Goal: Communication & Community: Connect with others

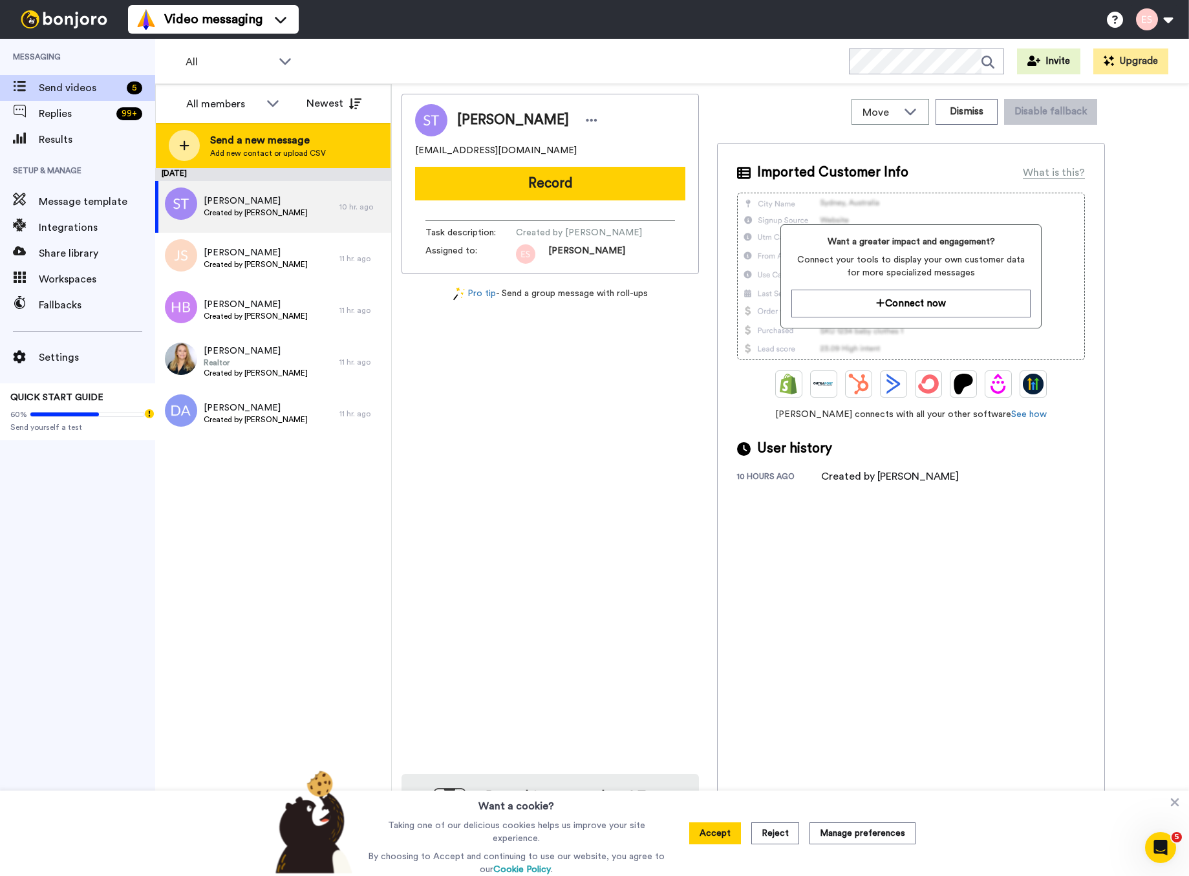
click at [226, 149] on span "Add new contact or upload CSV" at bounding box center [268, 153] width 116 height 10
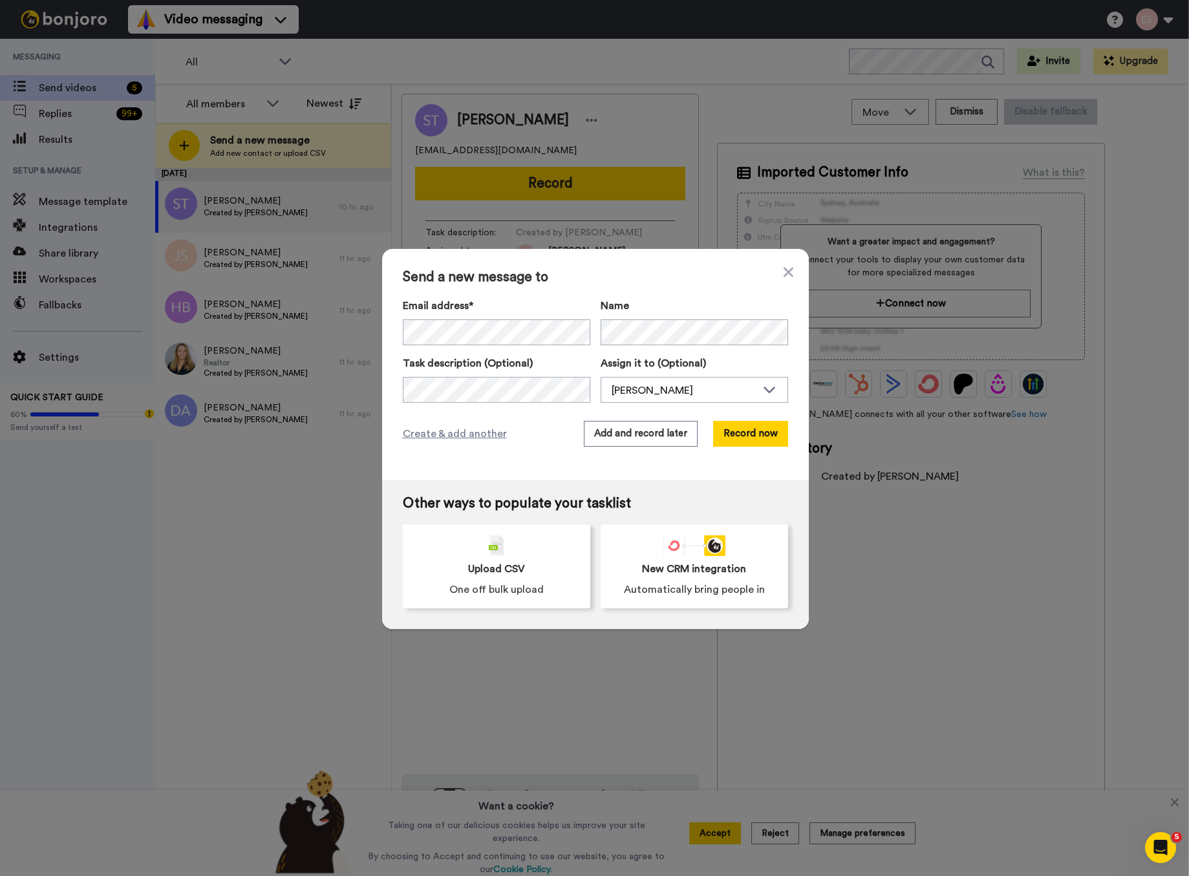
click at [497, 316] on div "Email address*" at bounding box center [497, 321] width 188 height 47
click at [766, 435] on button "Record now" at bounding box center [750, 434] width 75 height 26
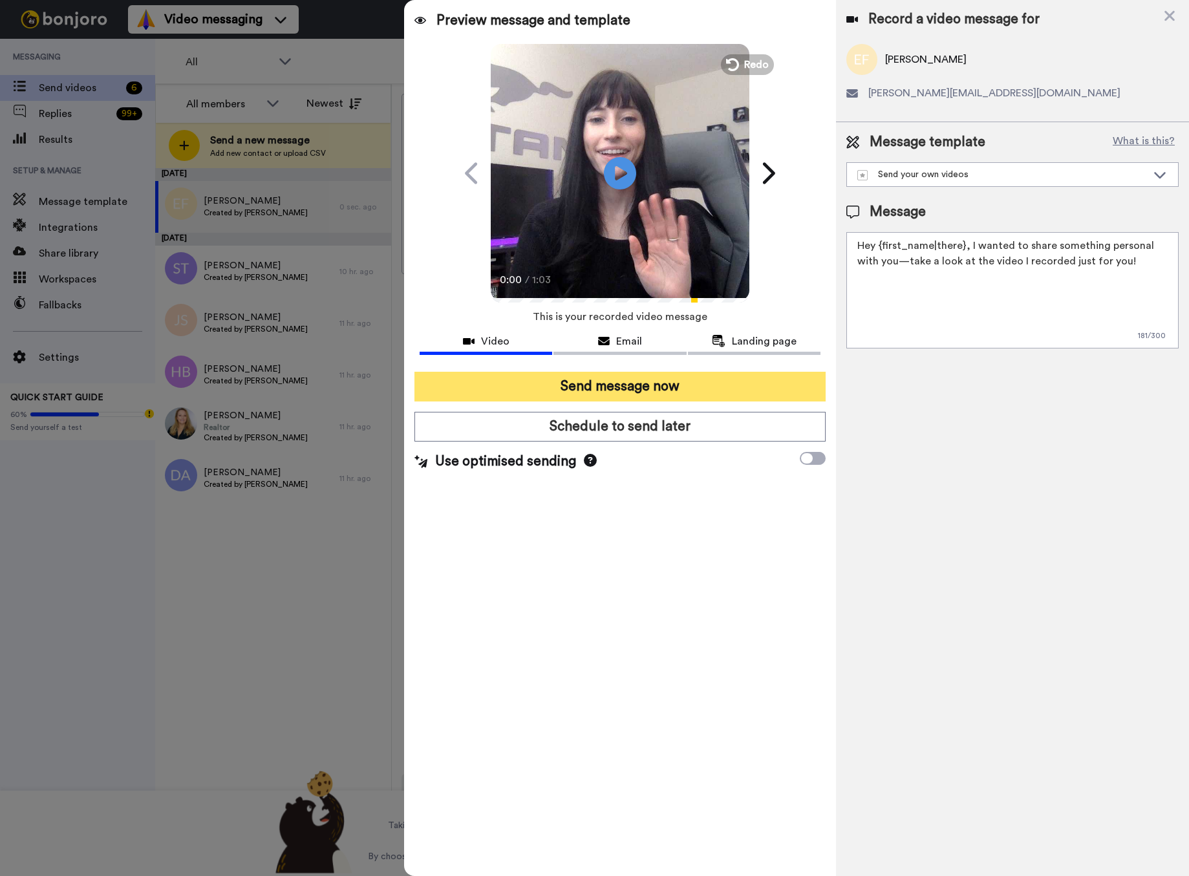
click at [661, 388] on button "Send message now" at bounding box center [620, 387] width 411 height 30
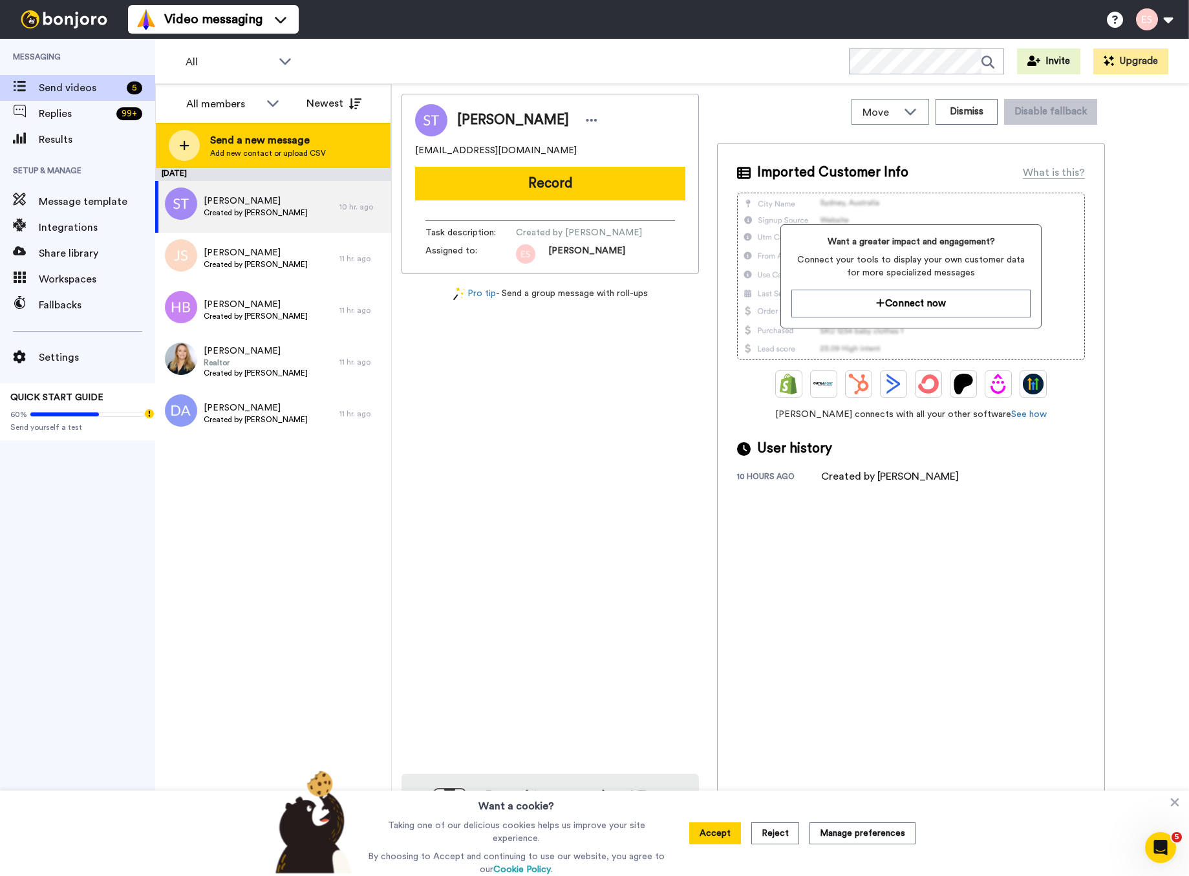
click at [252, 139] on span "Send a new message" at bounding box center [268, 141] width 116 height 16
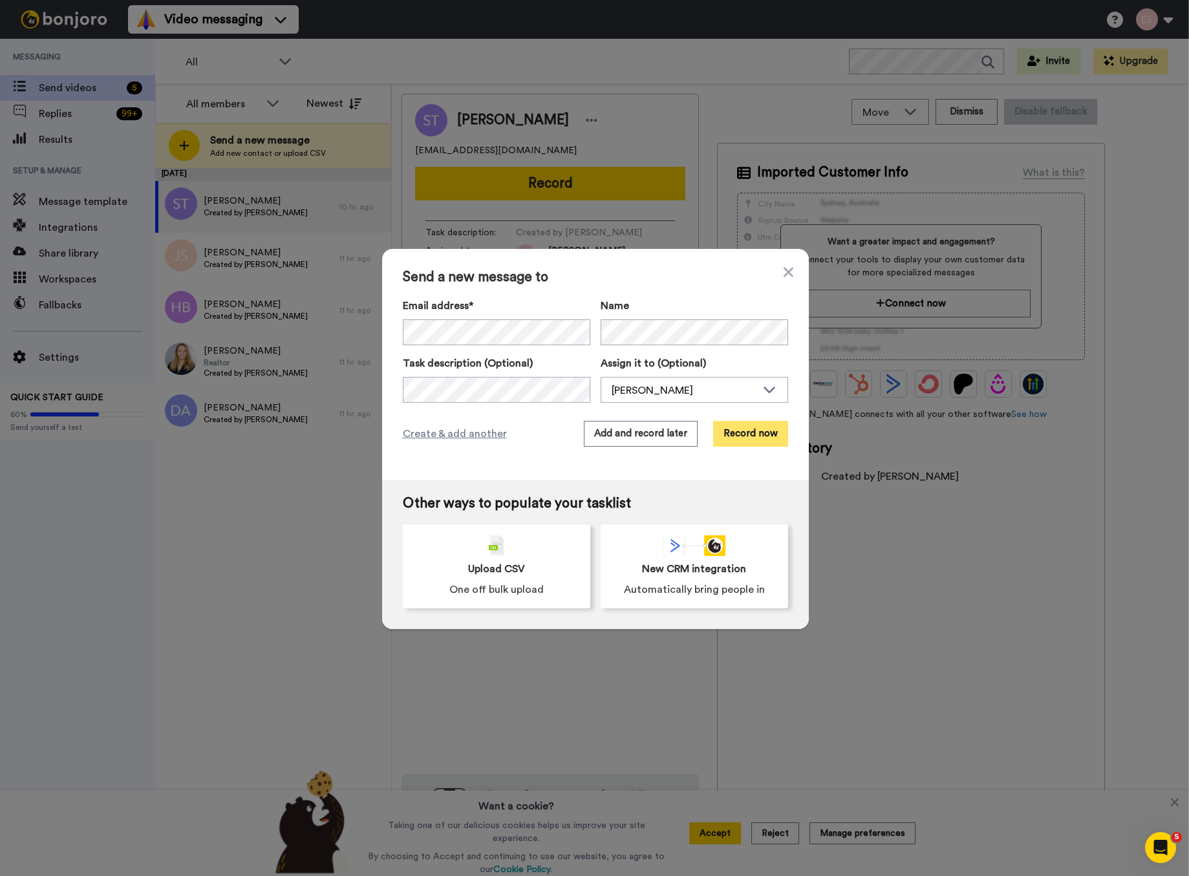
click at [737, 430] on button "Record now" at bounding box center [750, 434] width 75 height 26
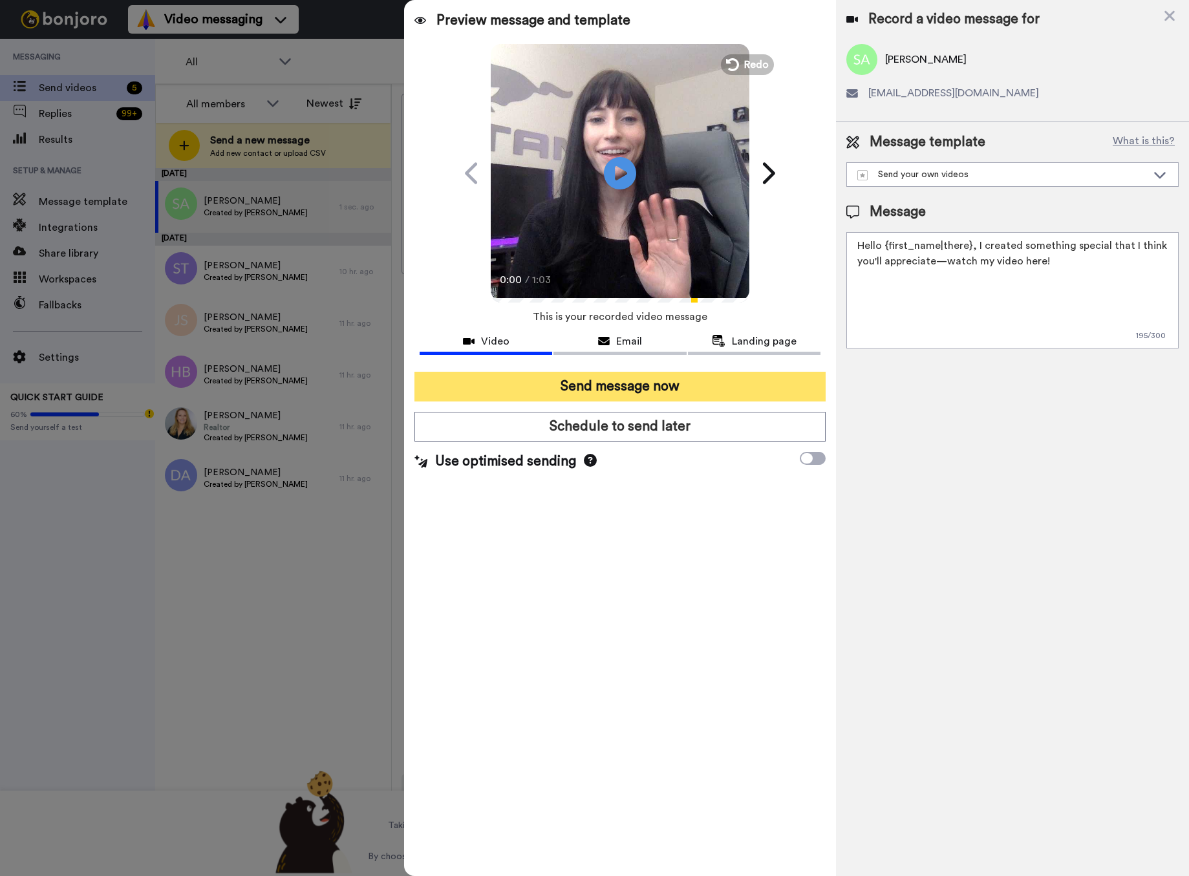
click at [669, 378] on button "Send message now" at bounding box center [620, 387] width 411 height 30
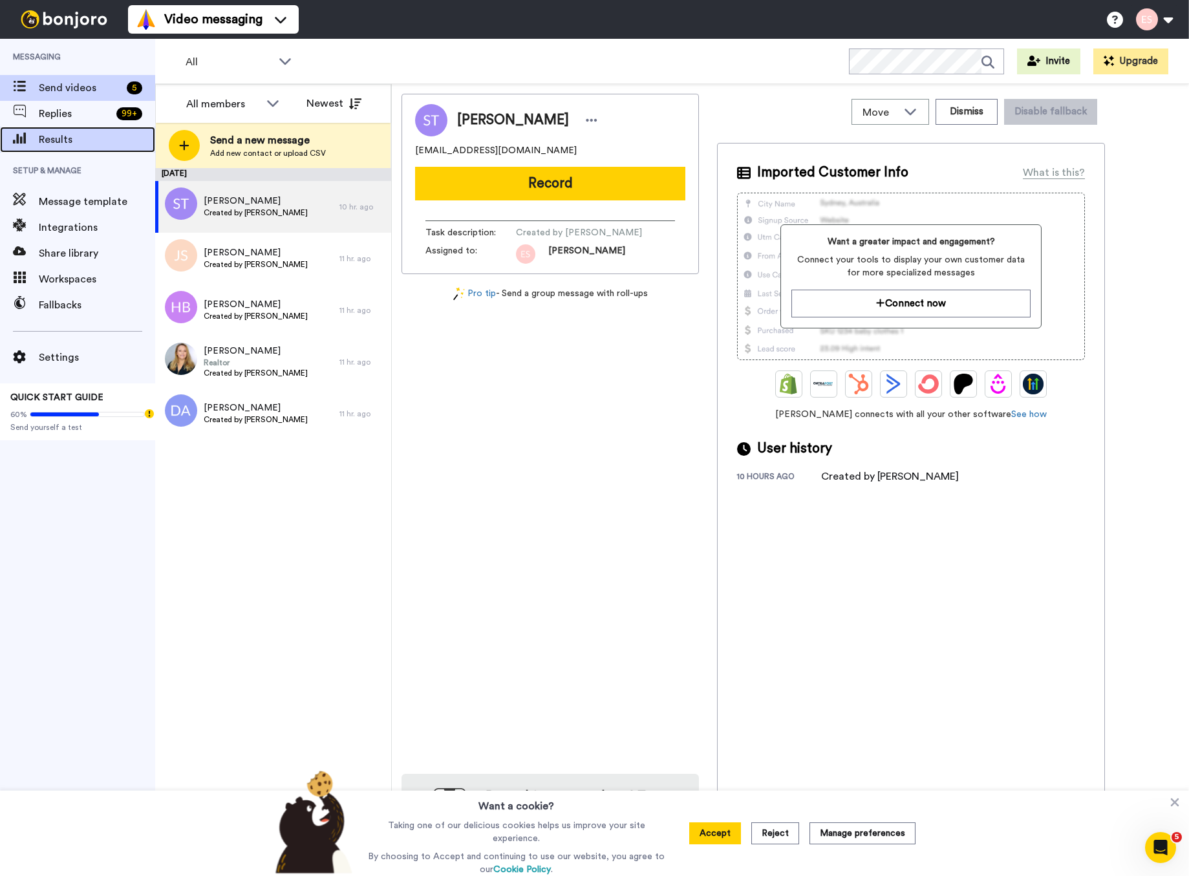
click at [75, 140] on span "Results" at bounding box center [97, 140] width 116 height 16
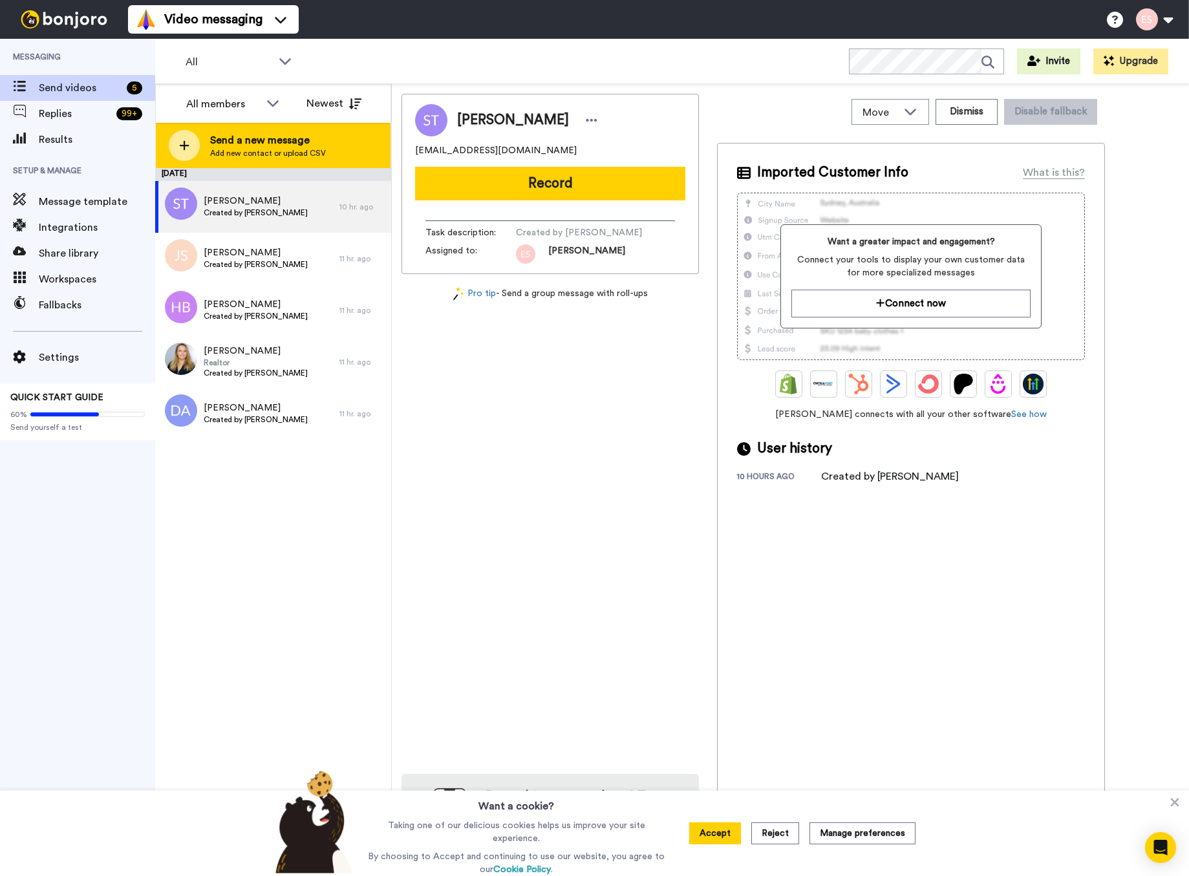
click at [226, 153] on span "Add new contact or upload CSV" at bounding box center [268, 153] width 116 height 10
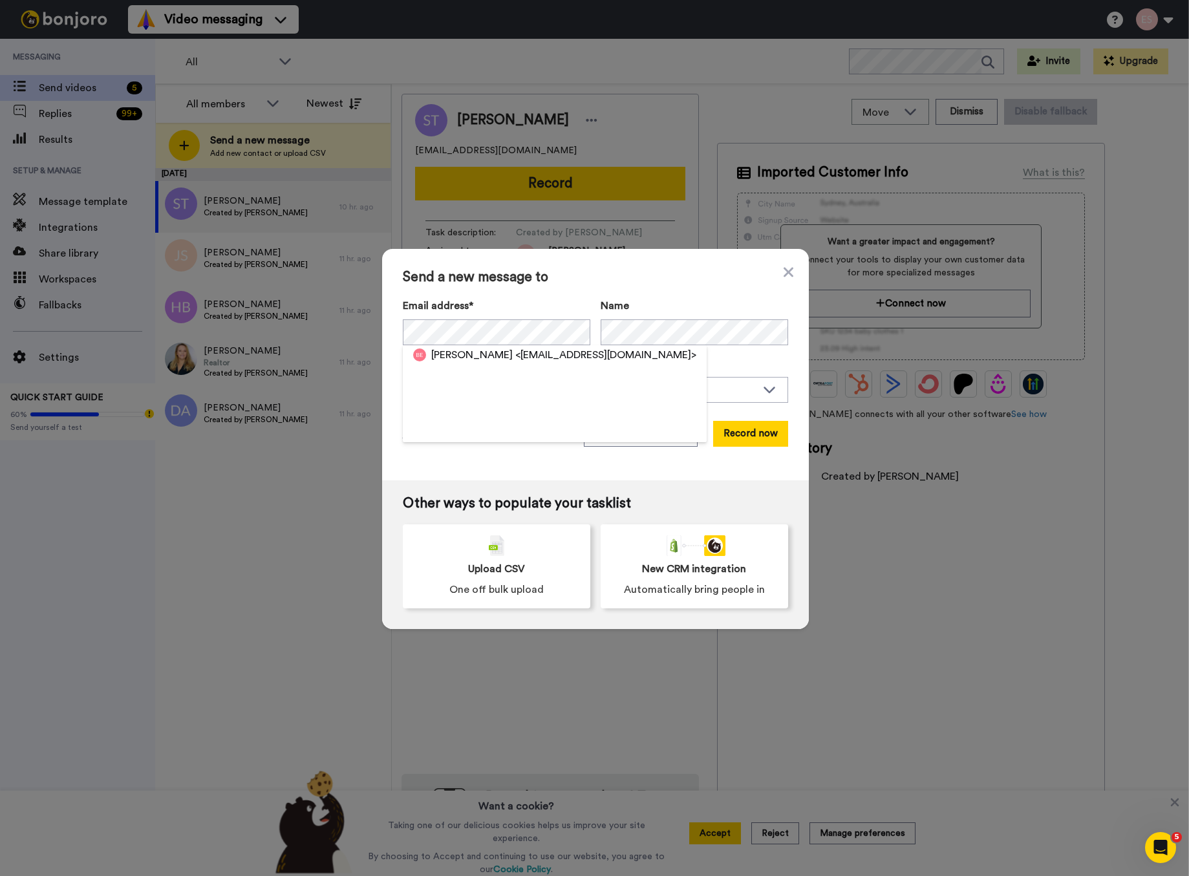
click at [566, 308] on label "Email address*" at bounding box center [497, 306] width 188 height 16
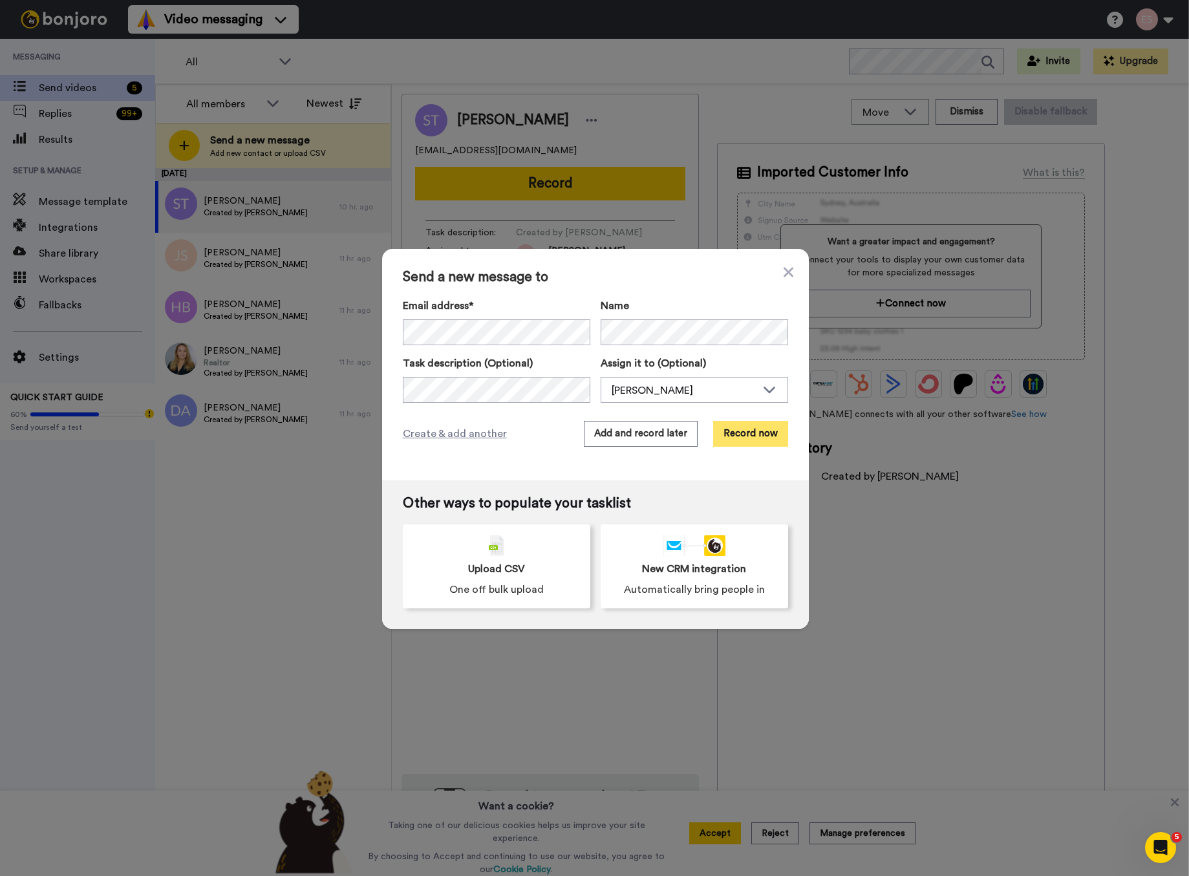
click at [761, 437] on button "Record now" at bounding box center [750, 434] width 75 height 26
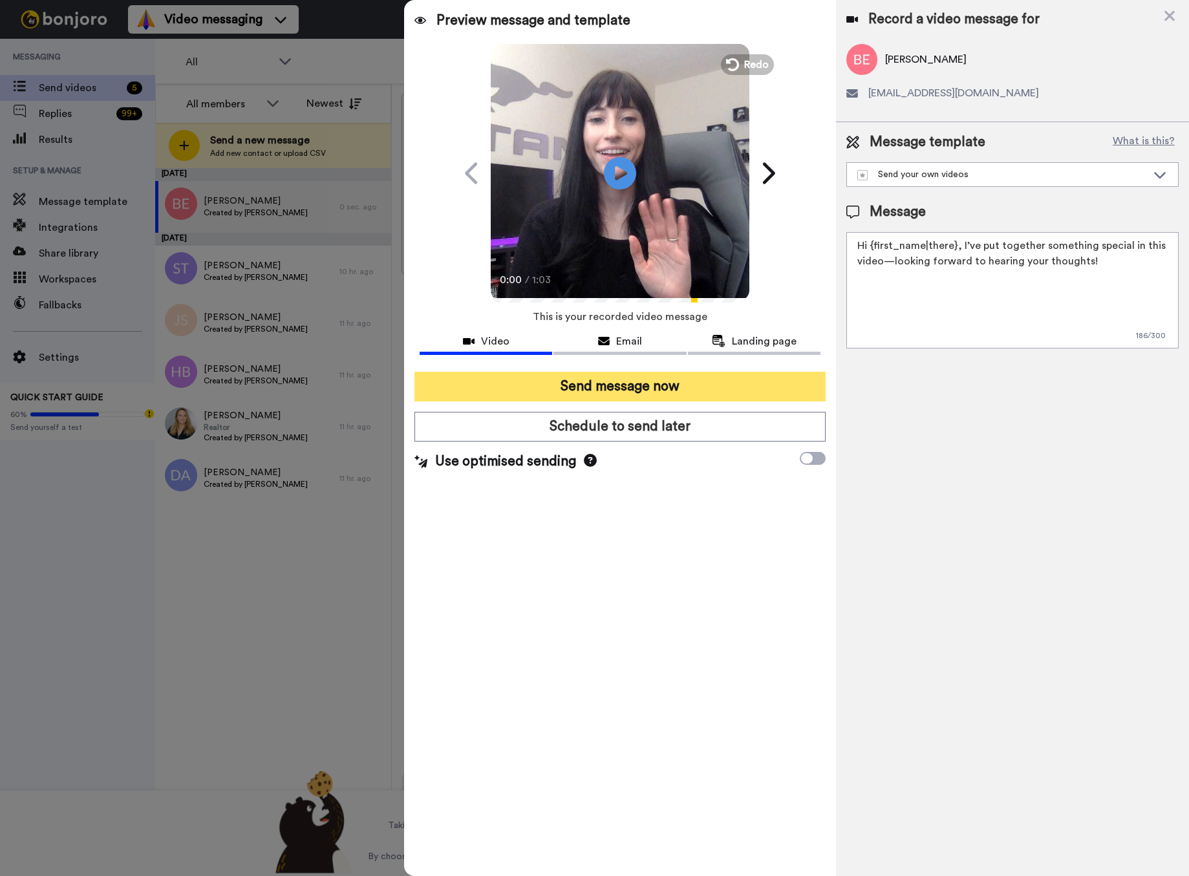
drag, startPoint x: 642, startPoint y: 389, endPoint x: 640, endPoint y: 382, distance: 7.0
click at [642, 389] on button "Send message now" at bounding box center [620, 387] width 411 height 30
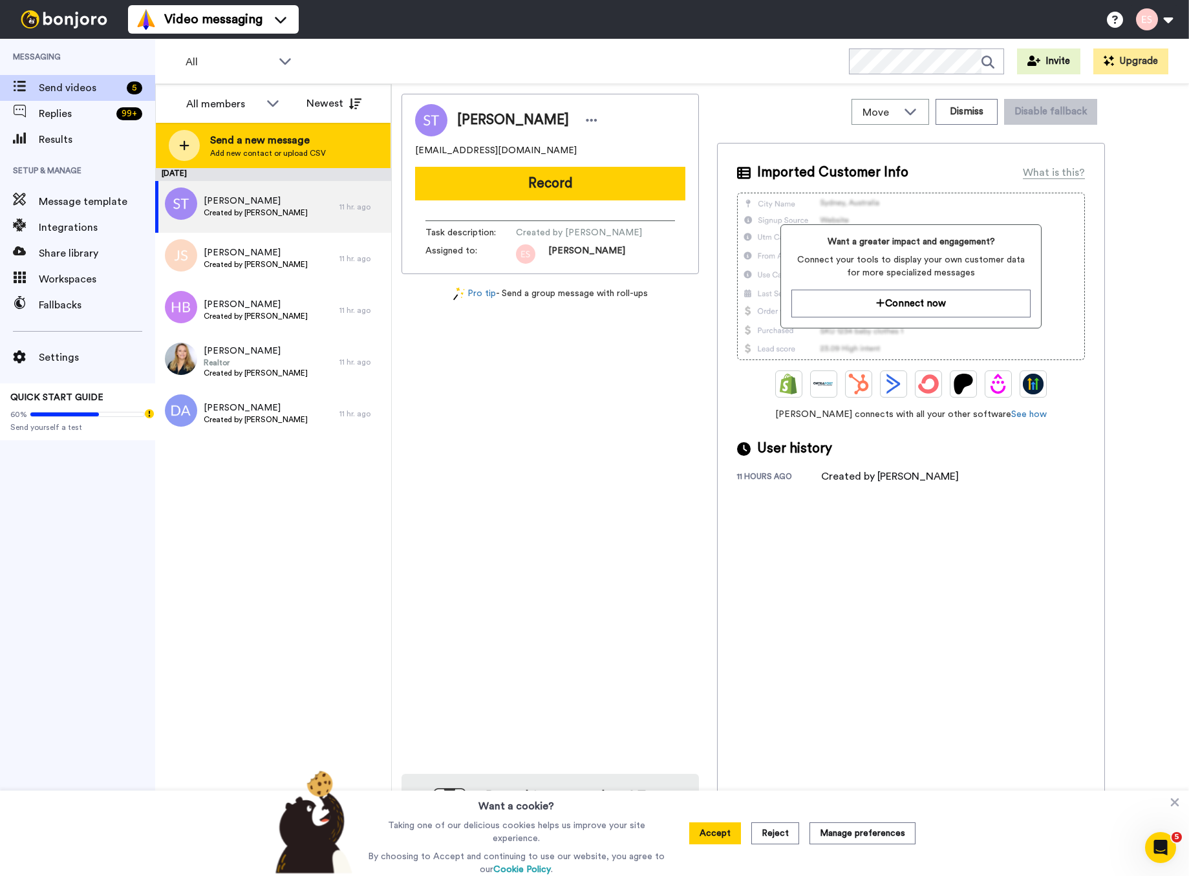
click at [222, 147] on span "Send a new message" at bounding box center [268, 141] width 116 height 16
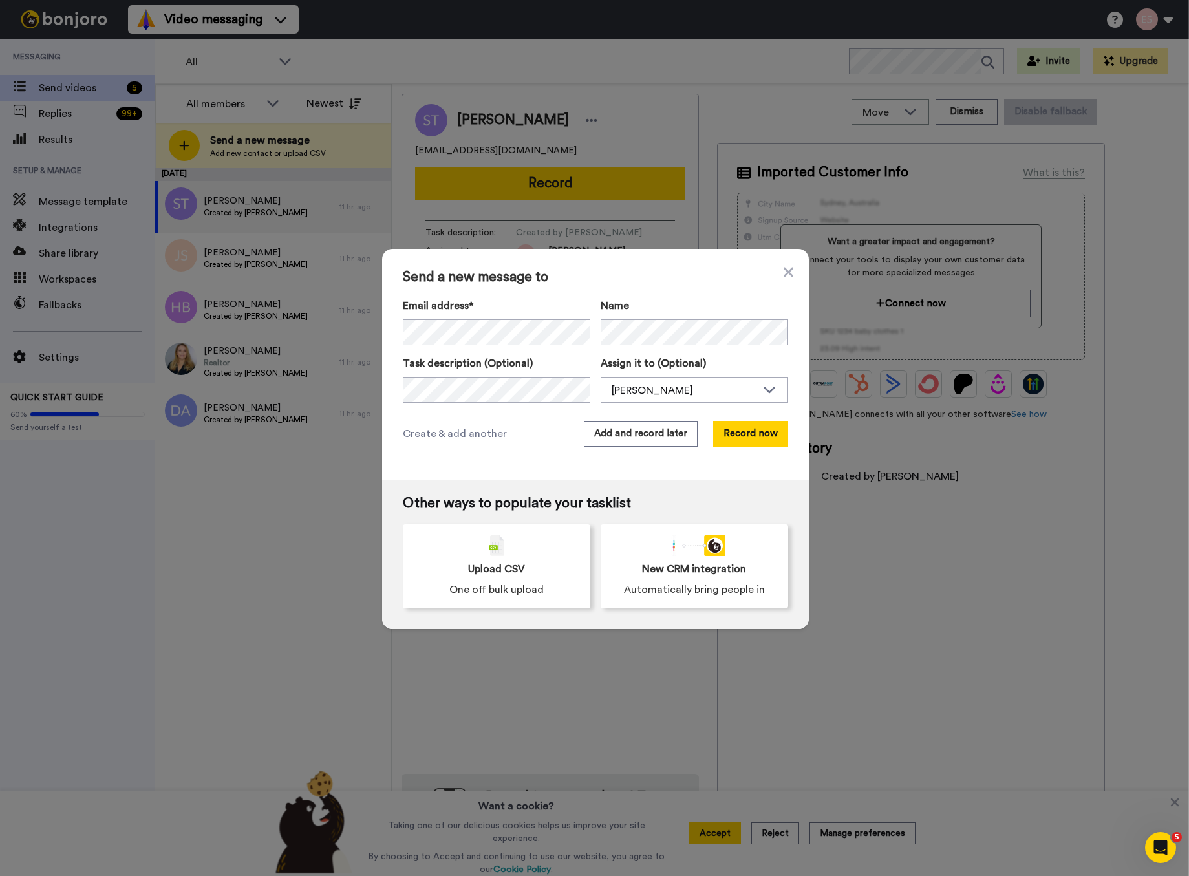
click at [714, 429] on div "Add and record later Record now" at bounding box center [686, 434] width 204 height 26
click at [725, 432] on button "Record now" at bounding box center [750, 434] width 75 height 26
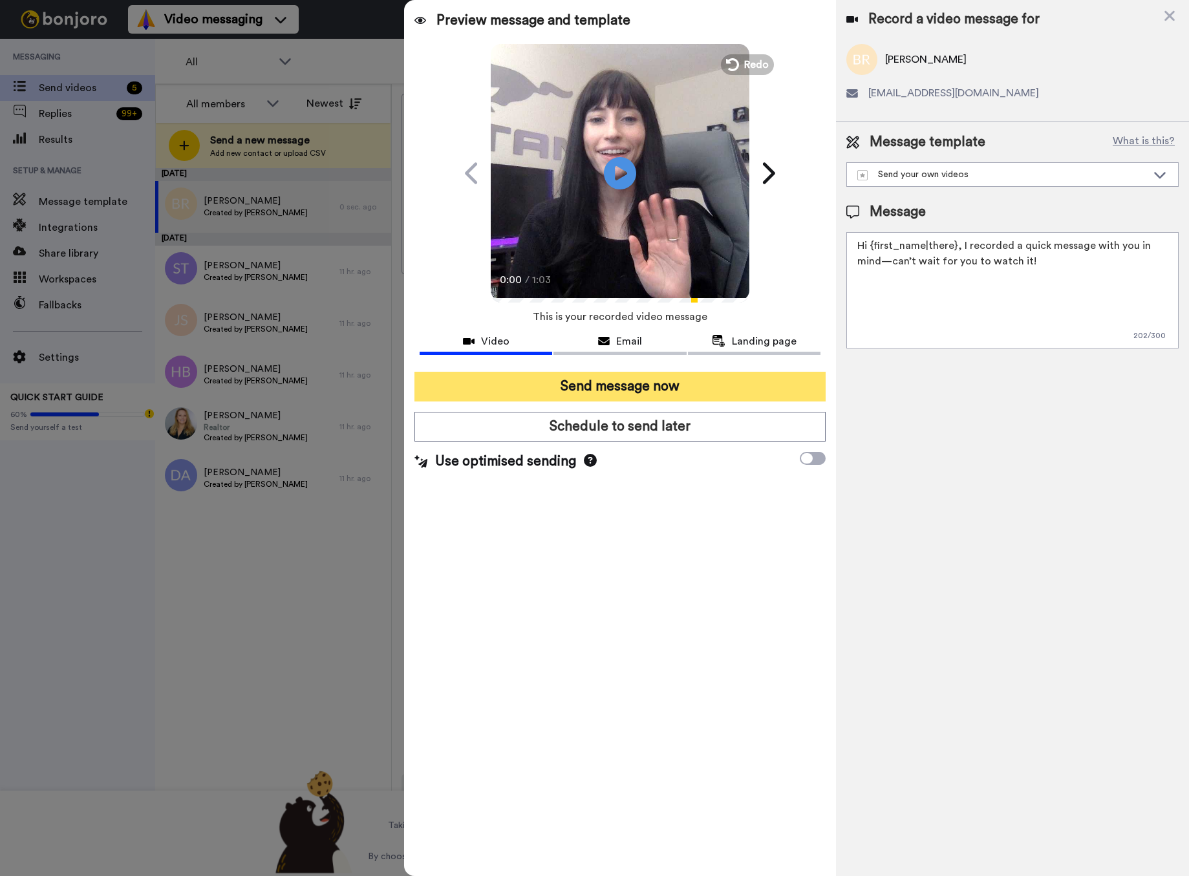
click at [700, 380] on button "Send message now" at bounding box center [620, 387] width 411 height 30
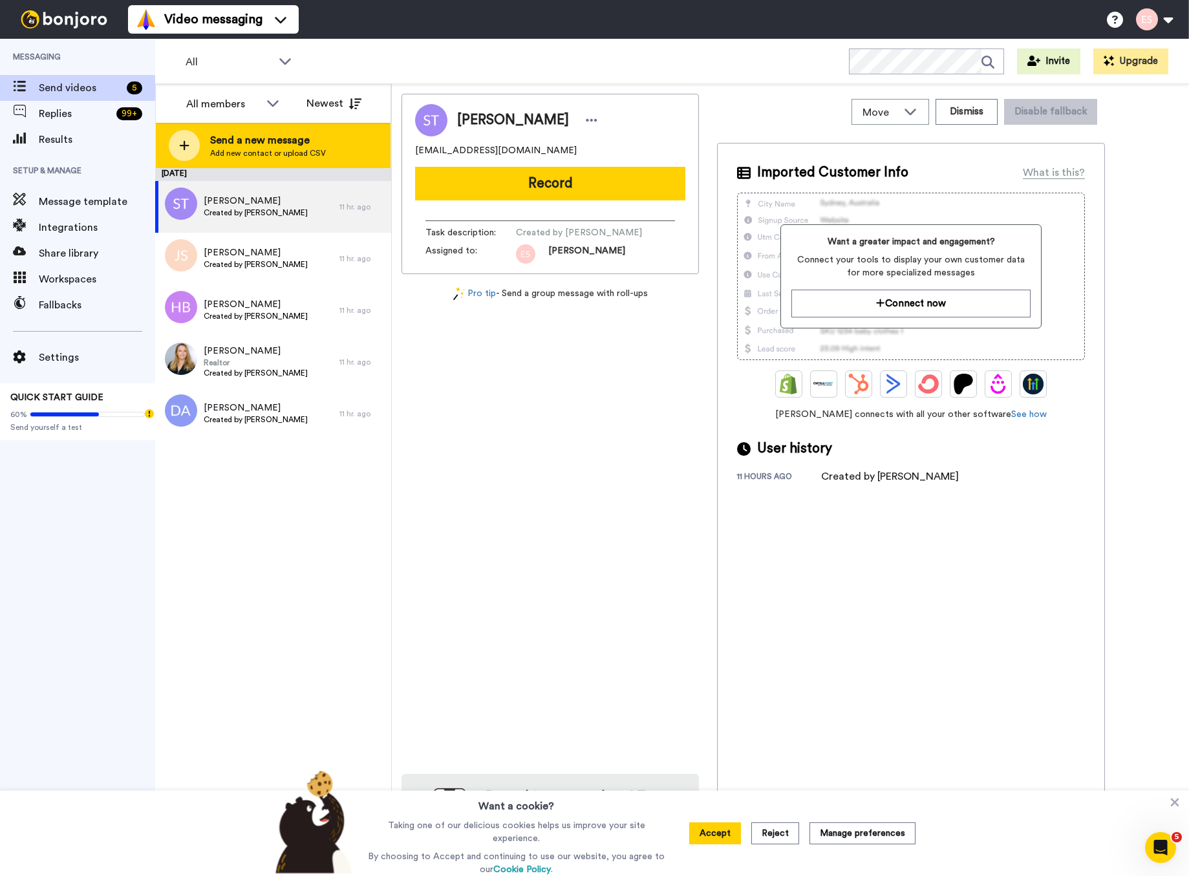
click at [258, 146] on span "Send a new message" at bounding box center [268, 141] width 116 height 16
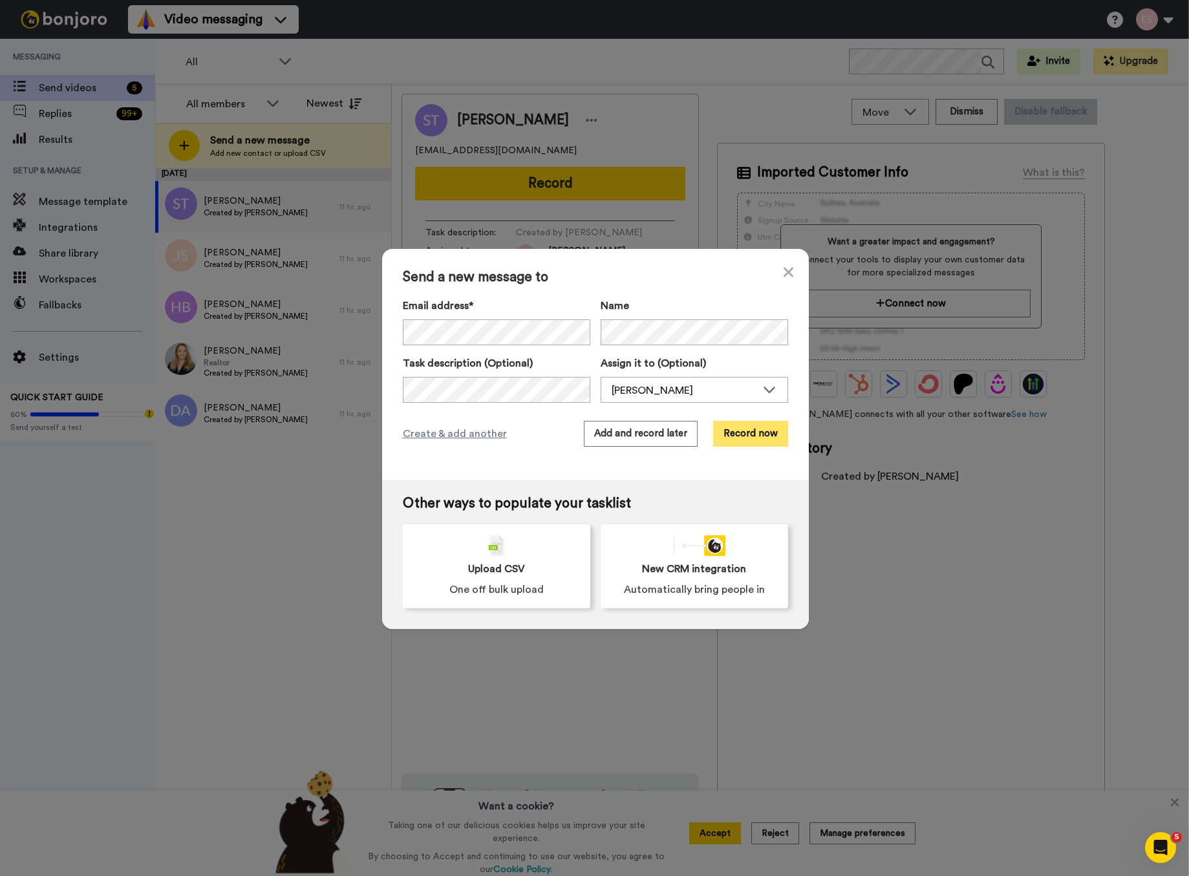
click at [777, 435] on button "Record now" at bounding box center [750, 434] width 75 height 26
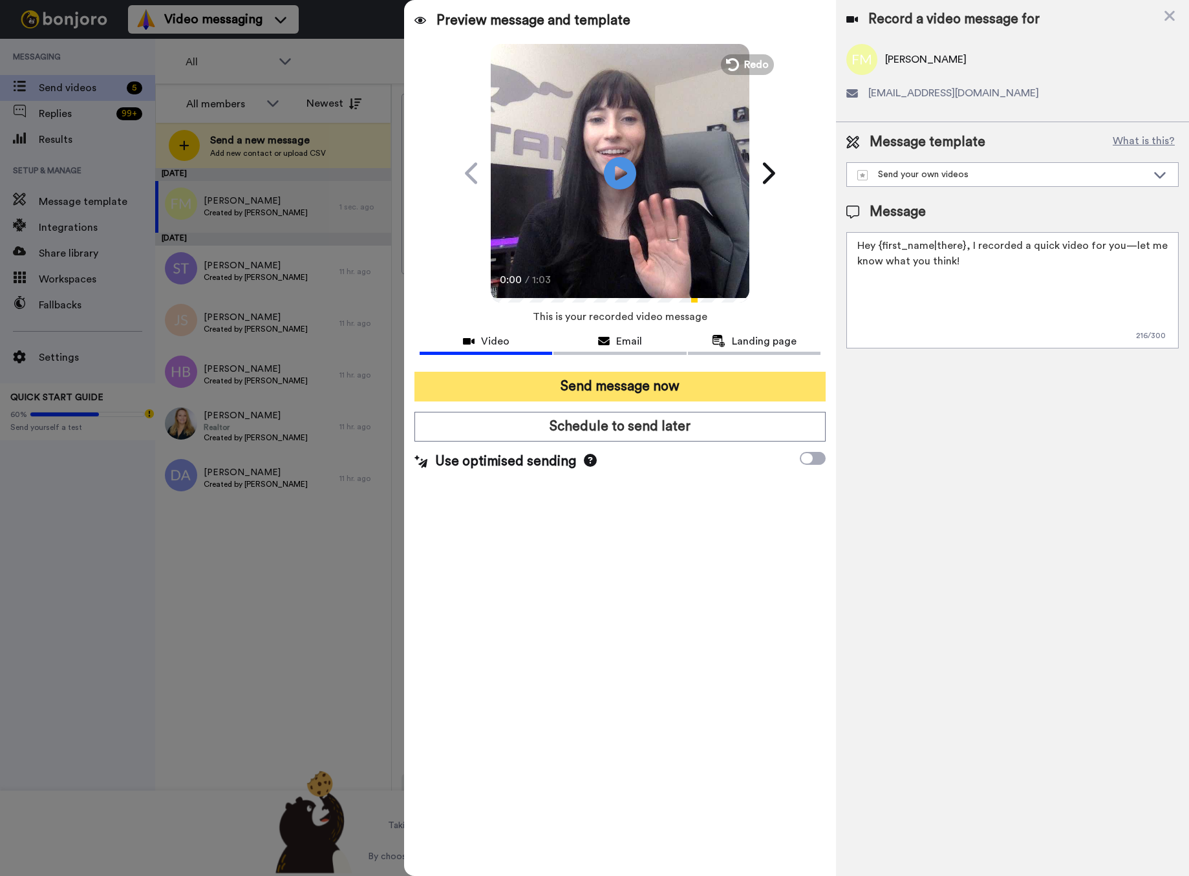
click at [601, 385] on button "Send message now" at bounding box center [620, 387] width 411 height 30
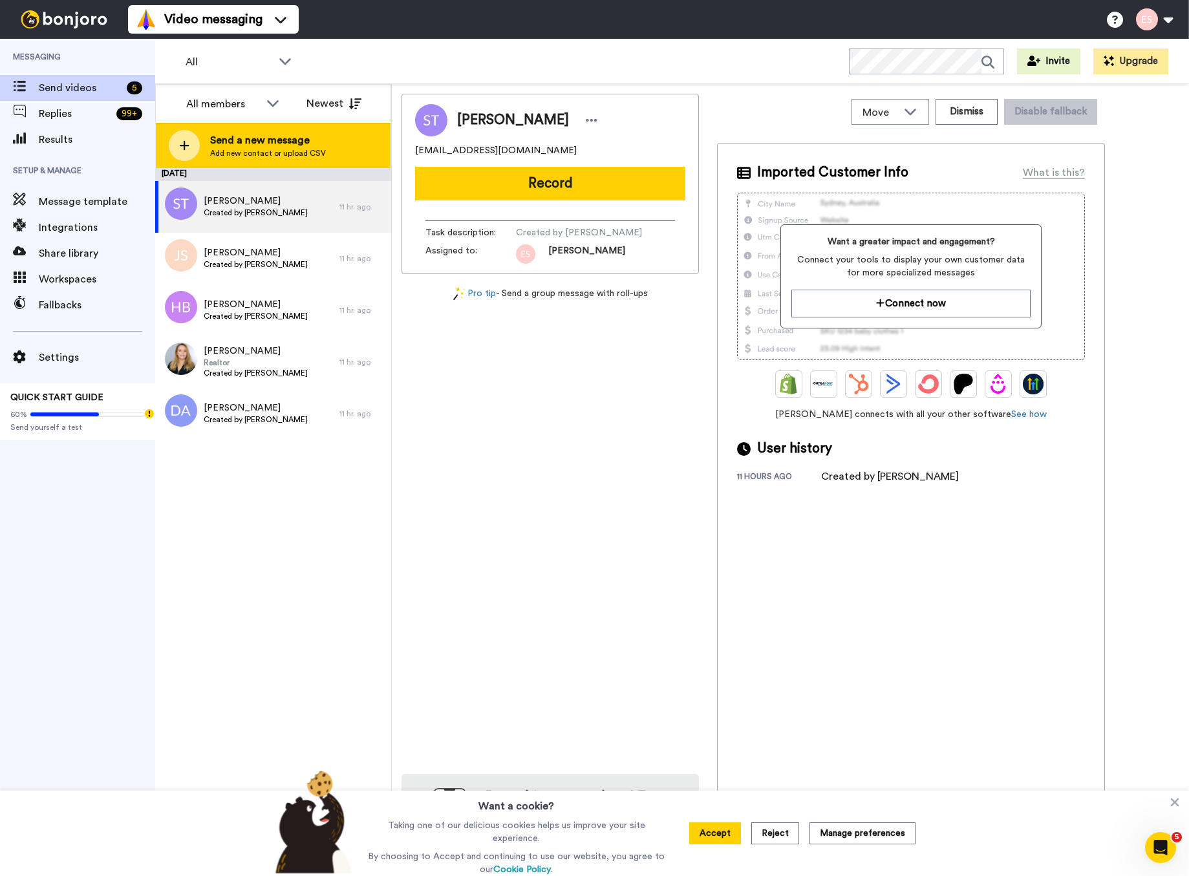
click at [323, 141] on div "Send a new message Add new contact or upload CSV" at bounding box center [273, 145] width 235 height 45
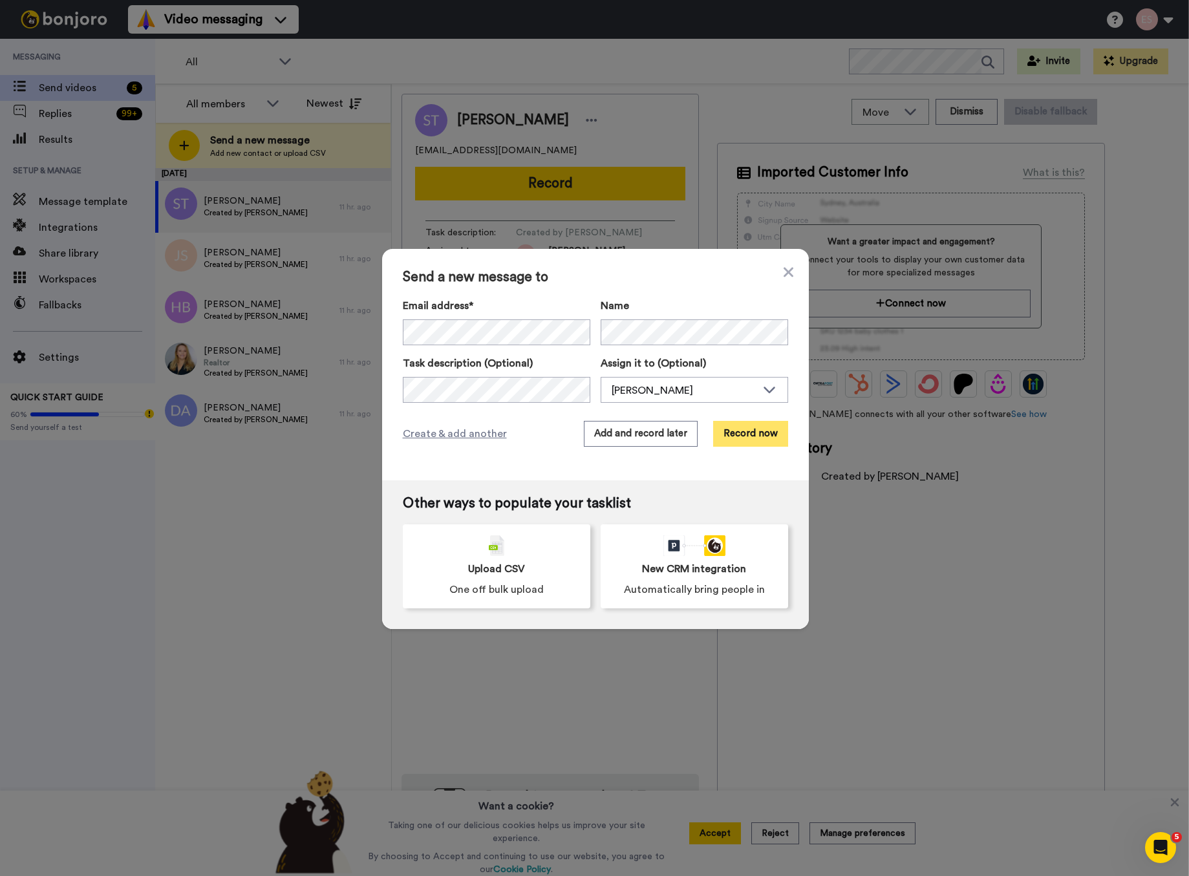
click at [737, 431] on button "Record now" at bounding box center [750, 434] width 75 height 26
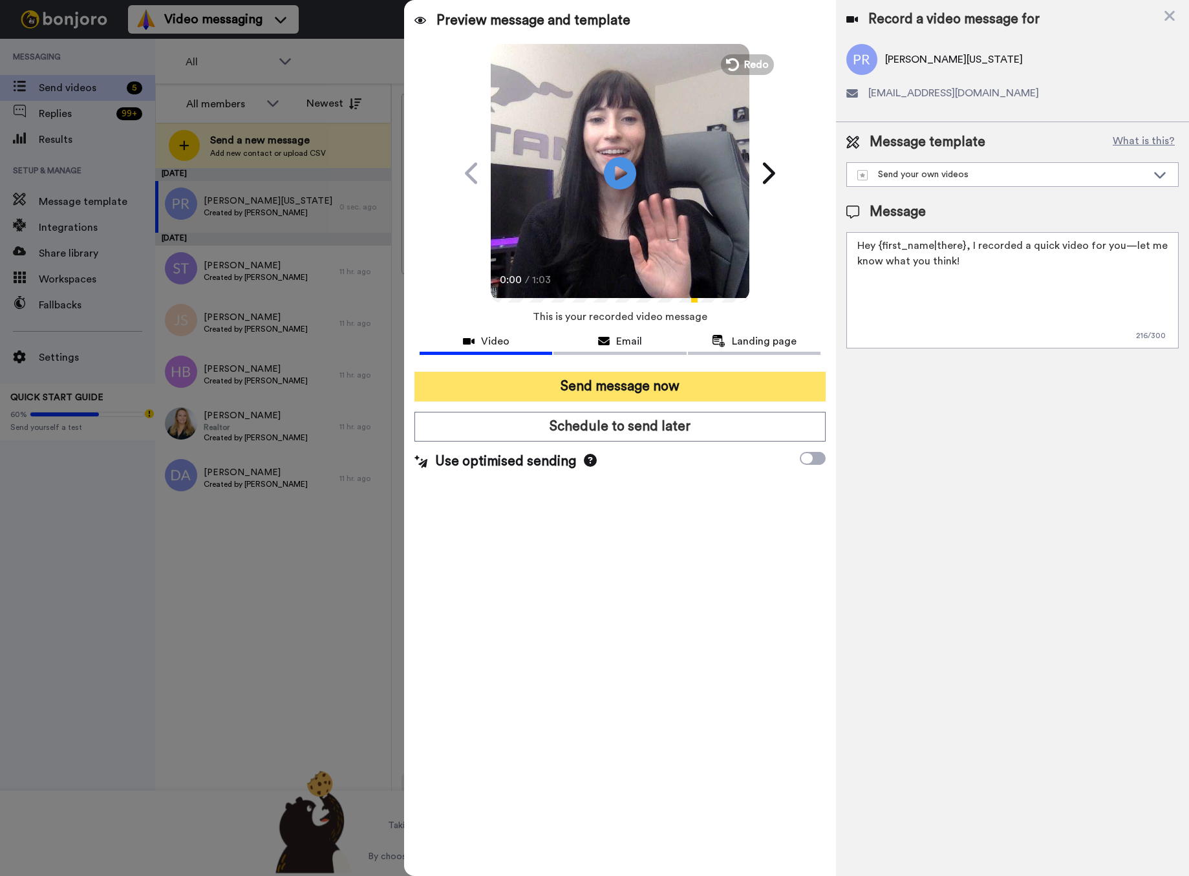
click at [693, 378] on button "Send message now" at bounding box center [620, 387] width 411 height 30
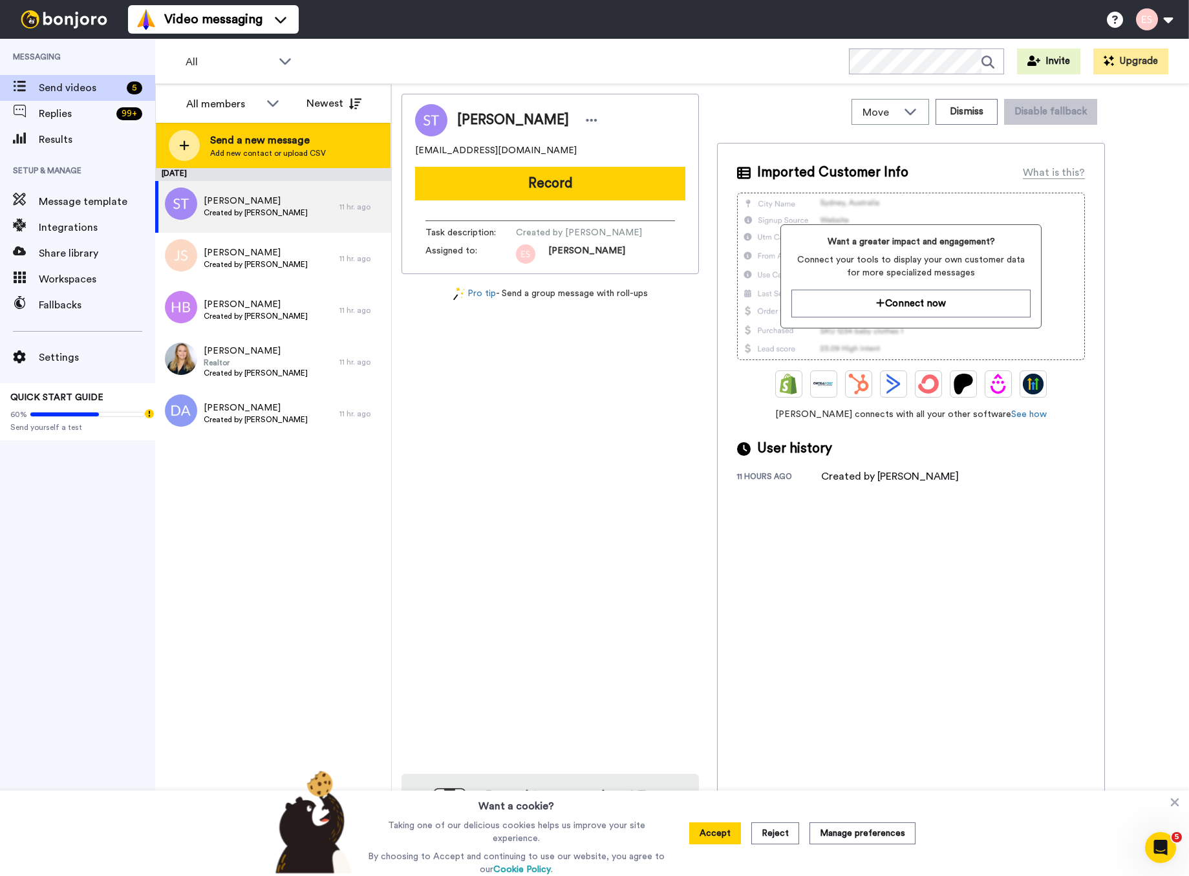
click at [262, 146] on span "Send a new message" at bounding box center [268, 141] width 116 height 16
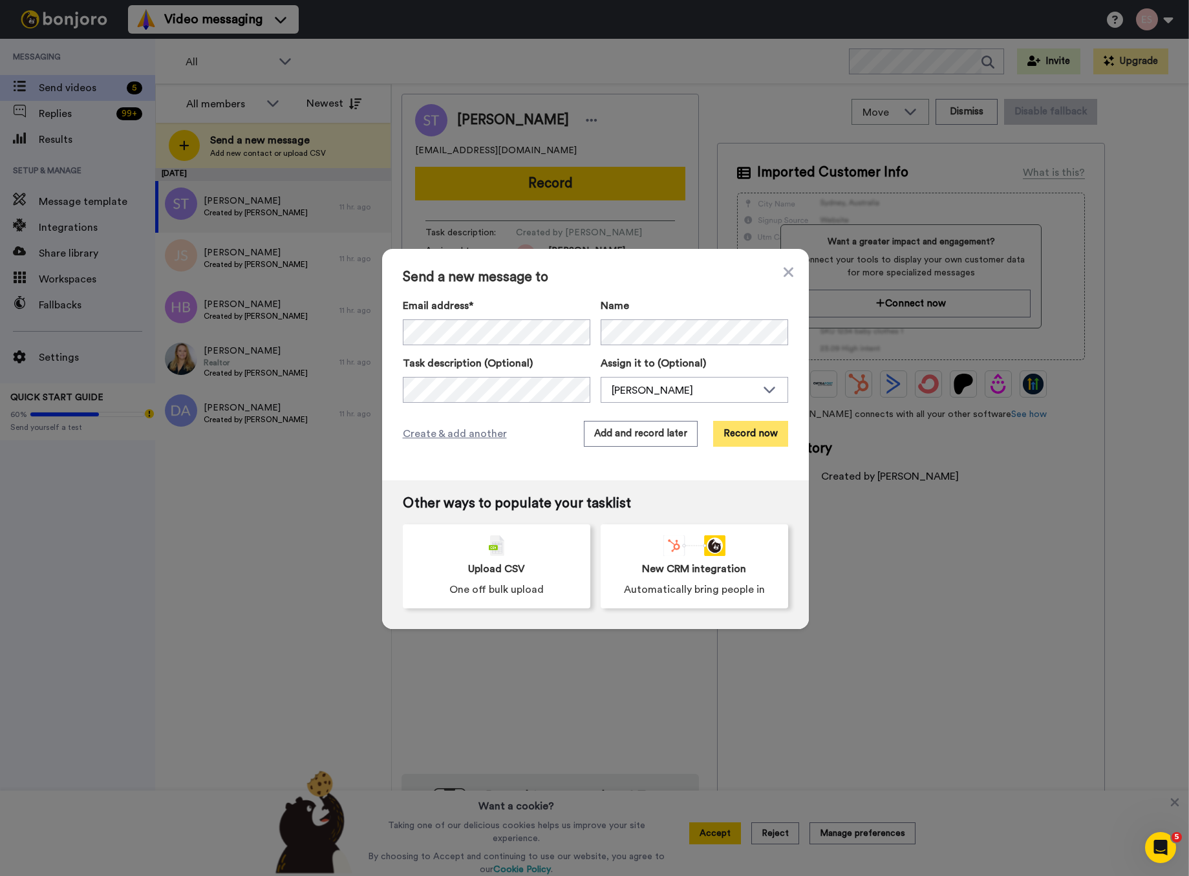
click at [768, 433] on button "Record now" at bounding box center [750, 434] width 75 height 26
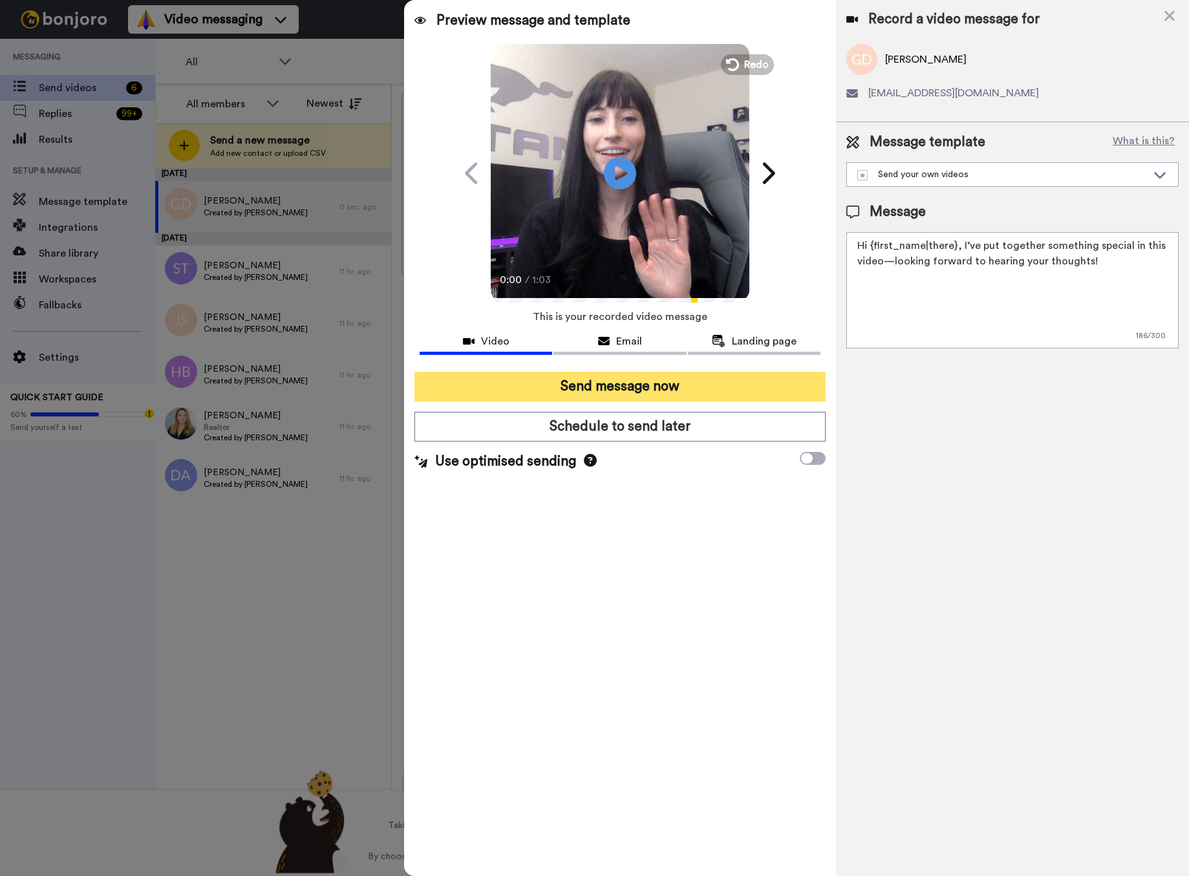
click at [667, 380] on button "Send message now" at bounding box center [620, 387] width 411 height 30
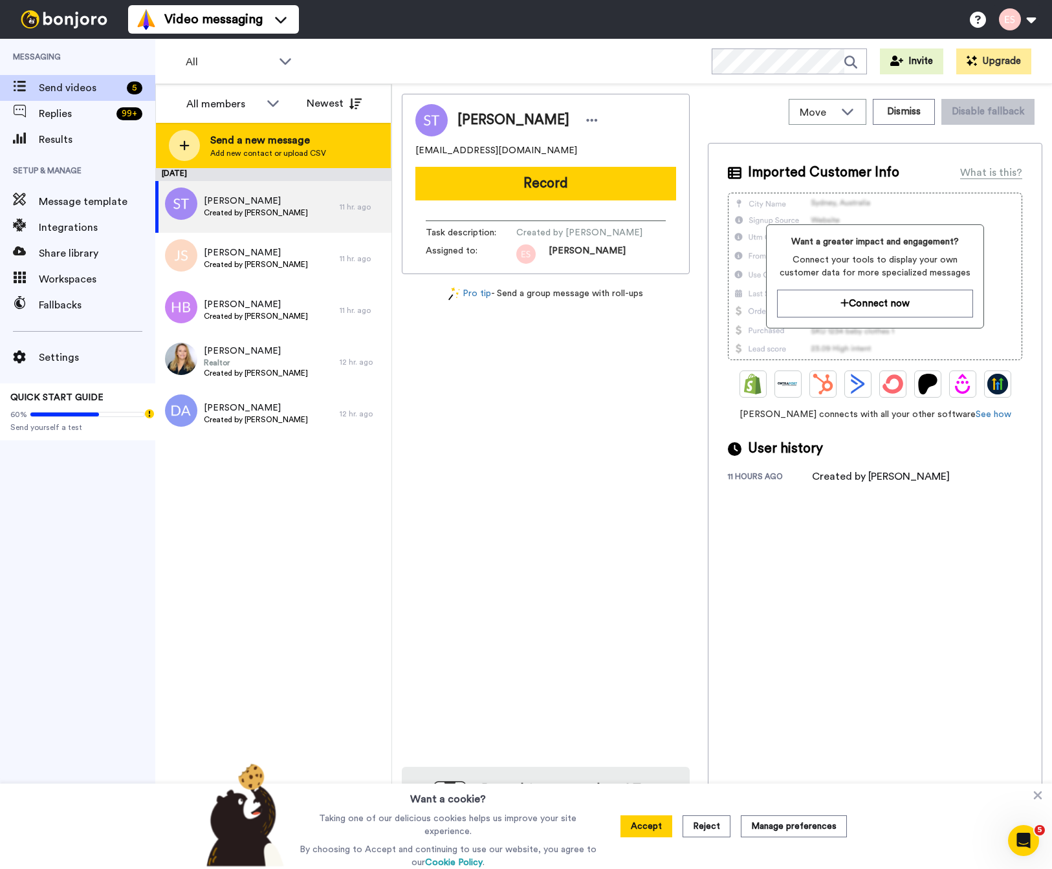
click at [294, 149] on span "Add new contact or upload CSV" at bounding box center [268, 153] width 116 height 10
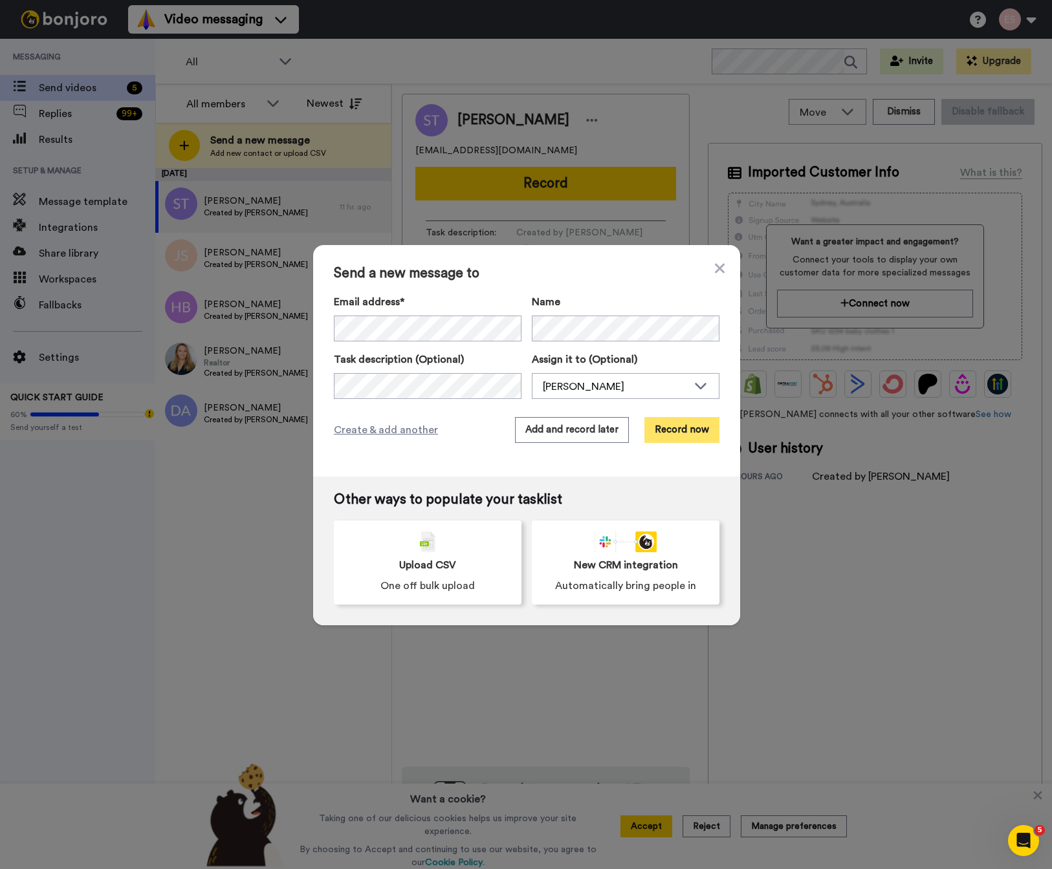
click at [691, 438] on button "Record now" at bounding box center [681, 430] width 75 height 26
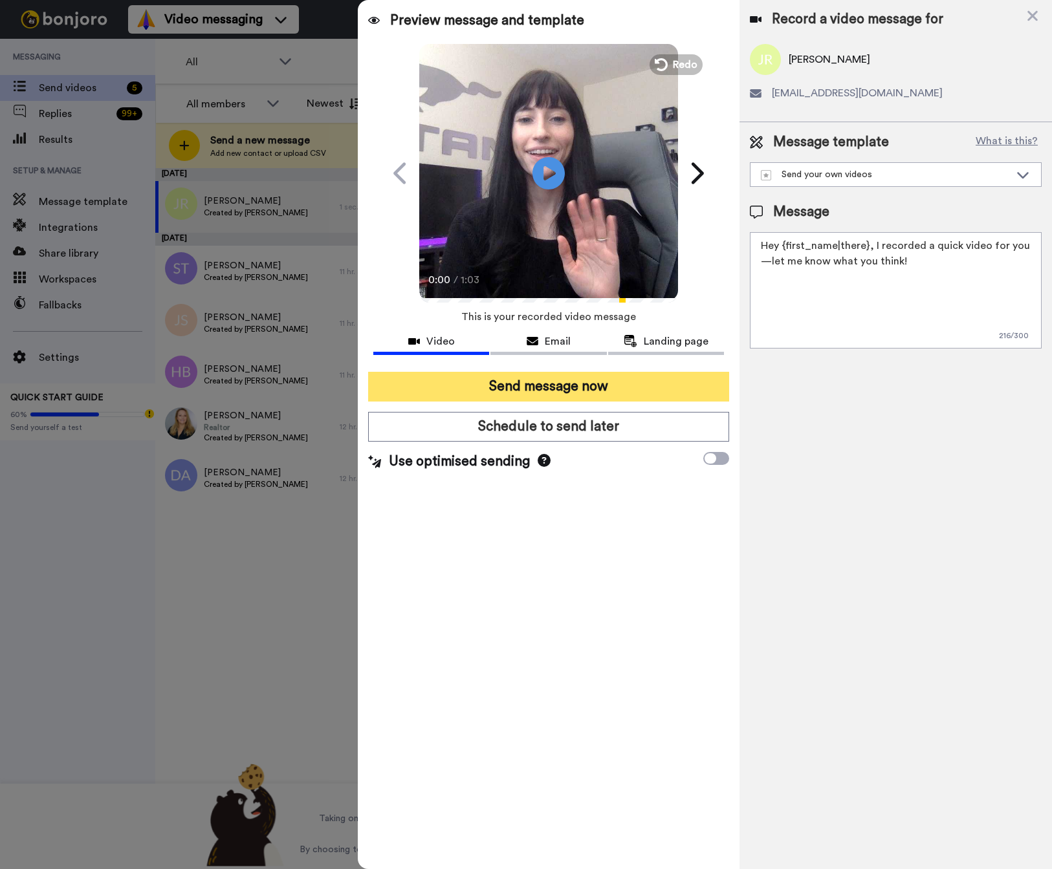
click at [672, 385] on button "Send message now" at bounding box center [548, 387] width 361 height 30
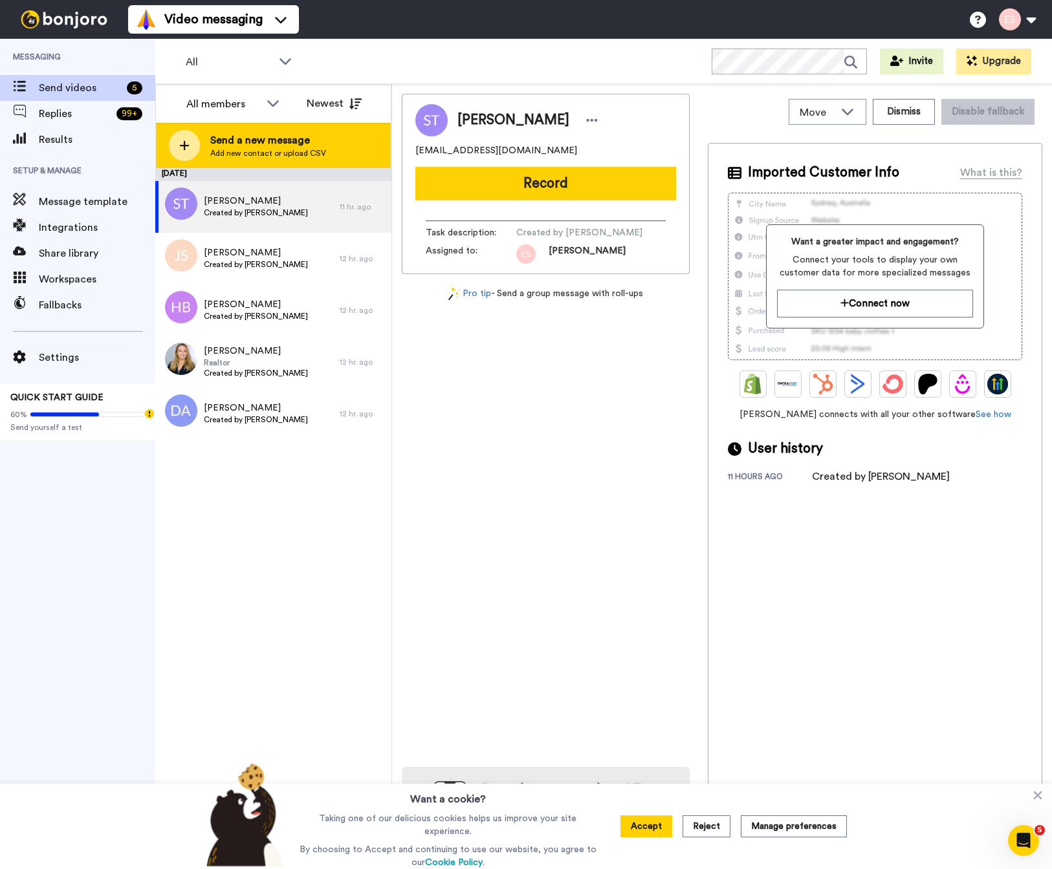
click at [260, 142] on span "Send a new message" at bounding box center [268, 141] width 116 height 16
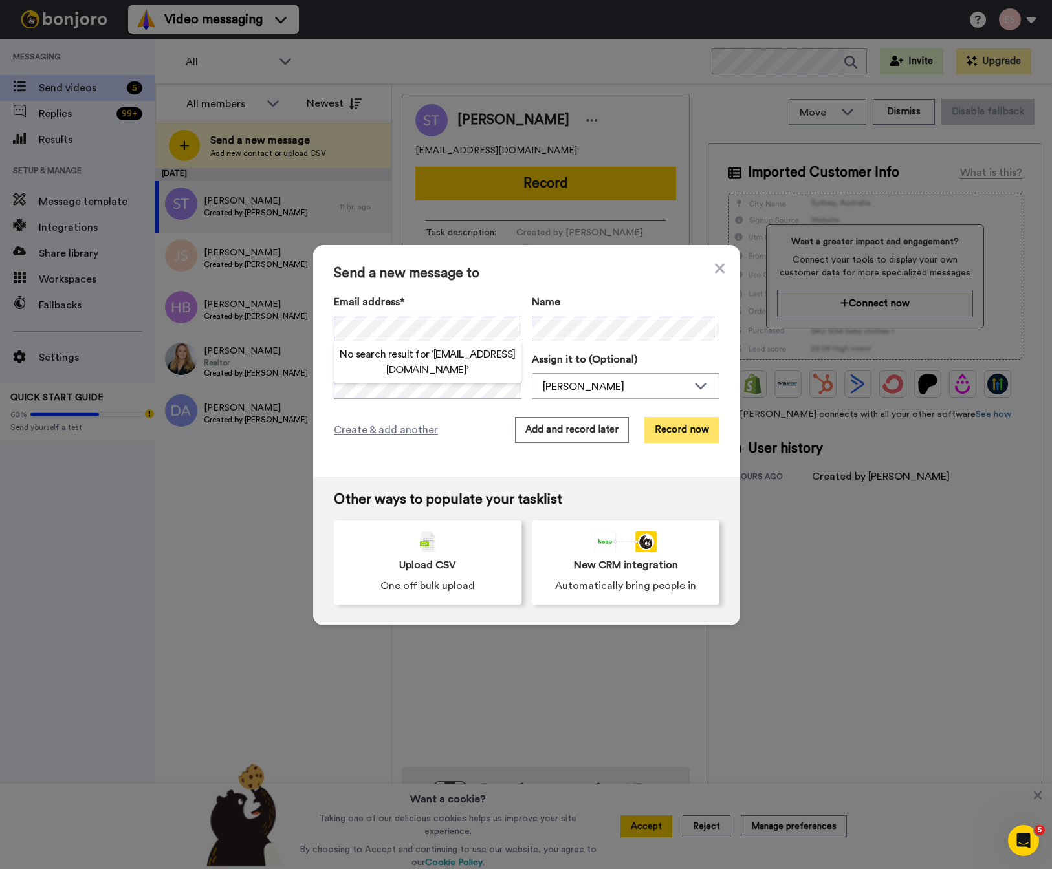
click at [695, 433] on button "Record now" at bounding box center [681, 430] width 75 height 26
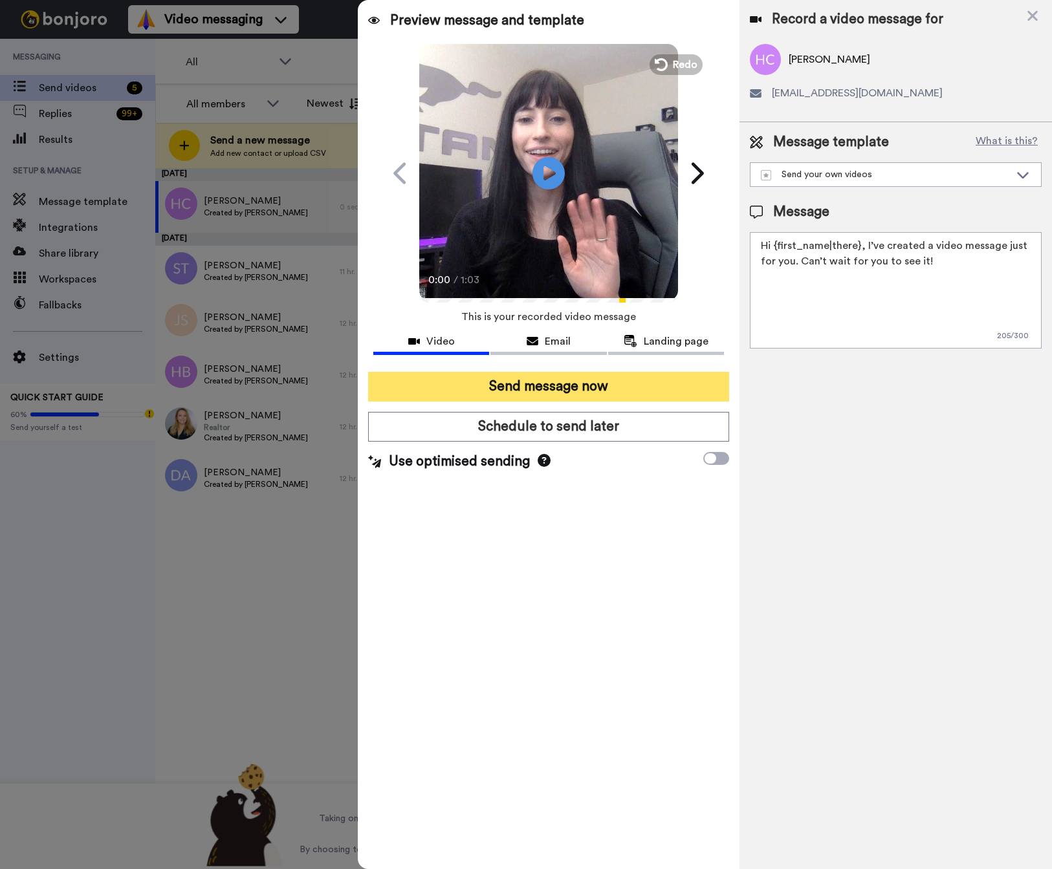
click at [585, 380] on button "Send message now" at bounding box center [548, 387] width 361 height 30
